Goal: Task Accomplishment & Management: Manage account settings

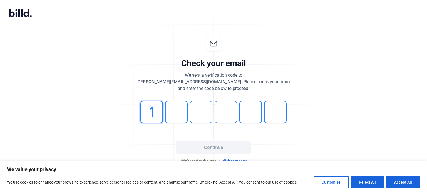
type input "1"
type input "7"
type input "6"
type input "8"
type input "1"
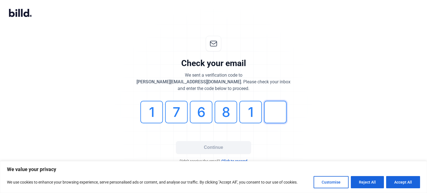
type input "5"
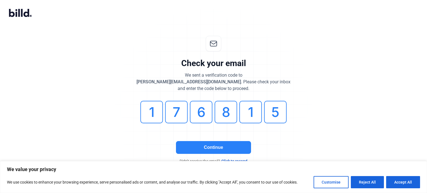
click at [229, 147] on button "Continue" at bounding box center [213, 147] width 75 height 13
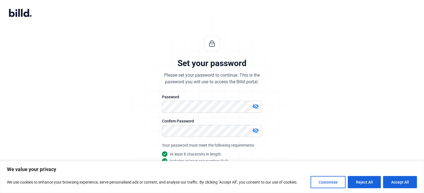
click at [257, 106] on mat-icon "visibility_off" at bounding box center [255, 106] width 7 height 7
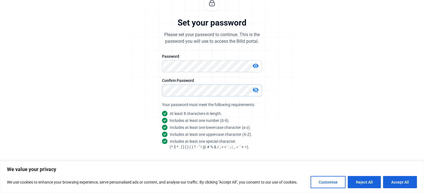
scroll to position [52, 0]
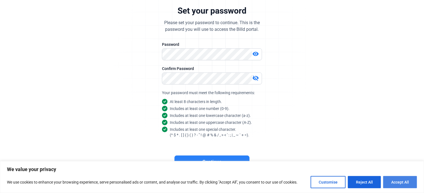
click at [393, 185] on button "Accept All" at bounding box center [400, 182] width 34 height 12
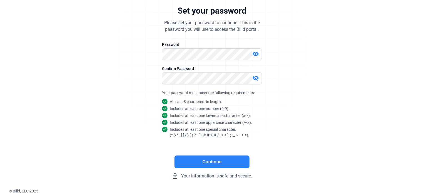
checkbox input "true"
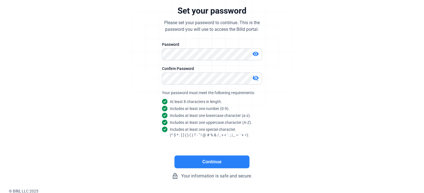
click at [223, 163] on button "Continue" at bounding box center [211, 162] width 75 height 13
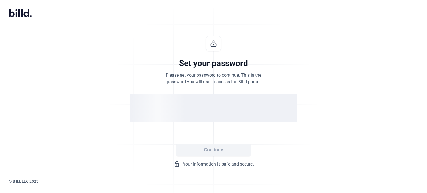
scroll to position [0, 0]
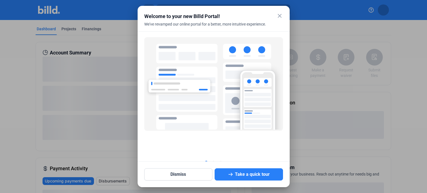
scroll to position [2, 0]
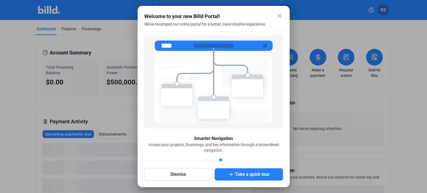
click at [256, 175] on button "Take a quick tour" at bounding box center [248, 174] width 68 height 12
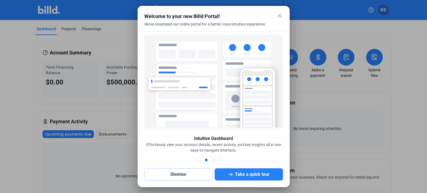
click at [176, 173] on button "Dismiss" at bounding box center [178, 174] width 68 height 12
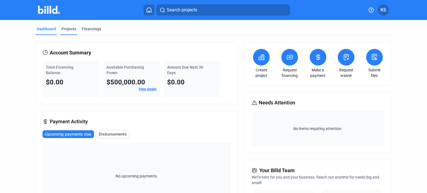
click at [67, 29] on div "Projects" at bounding box center [68, 29] width 15 height 6
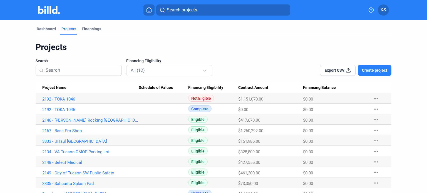
drag, startPoint x: 90, startPoint y: 30, endPoint x: 154, endPoint y: 36, distance: 65.0
click at [90, 29] on div "Financings" at bounding box center [91, 29] width 19 height 6
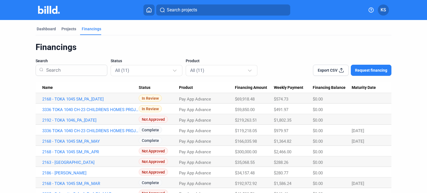
click at [151, 10] on icon at bounding box center [149, 9] width 6 height 5
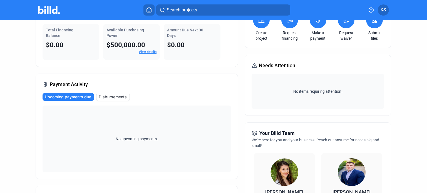
scroll to position [13, 0]
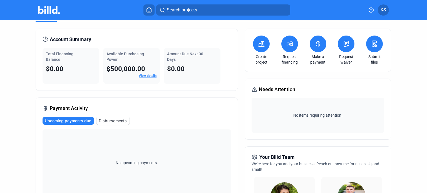
click at [344, 47] on icon at bounding box center [346, 44] width 5 height 6
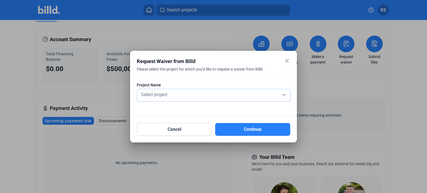
click at [271, 96] on div "Select project" at bounding box center [214, 94] width 148 height 8
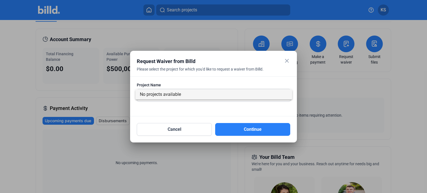
click at [274, 95] on span "No projects available" at bounding box center [214, 94] width 148 height 10
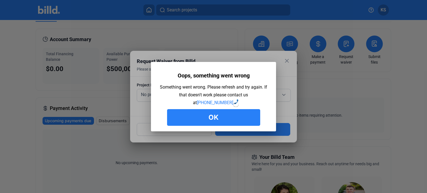
drag, startPoint x: 228, startPoint y: 112, endPoint x: 248, endPoint y: 105, distance: 21.3
click at [228, 112] on button "Ok" at bounding box center [213, 117] width 93 height 17
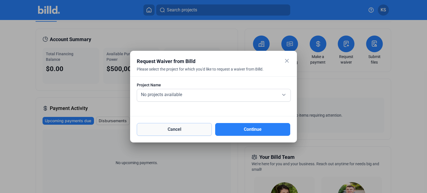
click at [182, 129] on button "Cancel" at bounding box center [174, 129] width 75 height 13
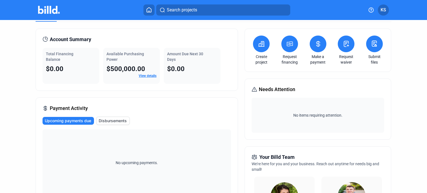
click at [383, 11] on span "KS" at bounding box center [383, 10] width 6 height 7
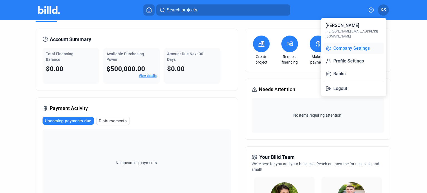
click at [346, 44] on button "Company Settings" at bounding box center [353, 48] width 61 height 11
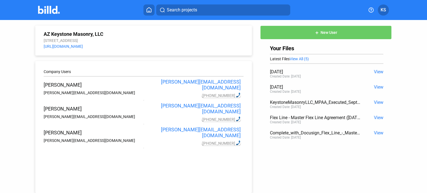
click at [46, 9] on img at bounding box center [49, 10] width 22 height 8
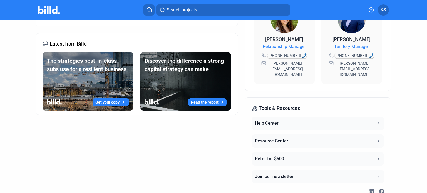
scroll to position [162, 0]
